Goal: Information Seeking & Learning: Learn about a topic

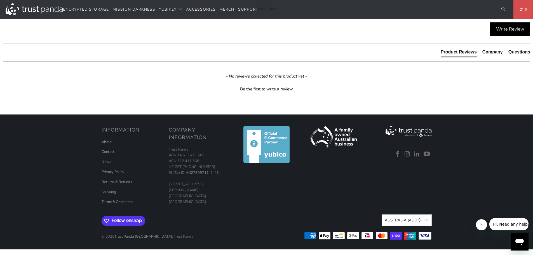
scroll to position [431, 0]
click at [105, 140] on link "About" at bounding box center [107, 141] width 10 height 5
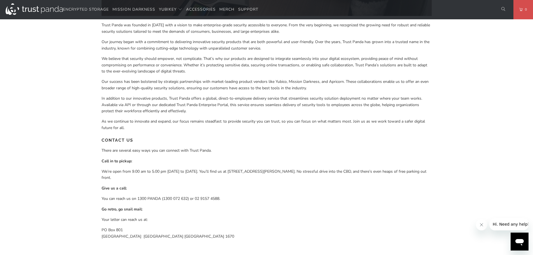
scroll to position [280, 0]
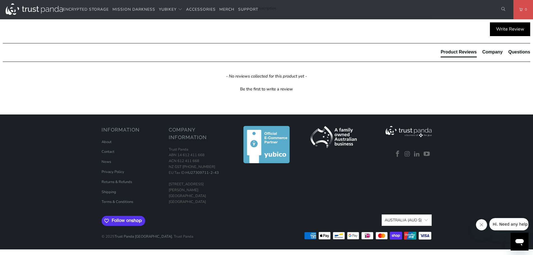
scroll to position [431, 0]
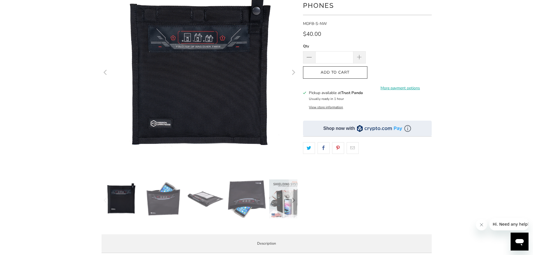
scroll to position [39, 0]
